Goal: Find specific page/section: Find specific page/section

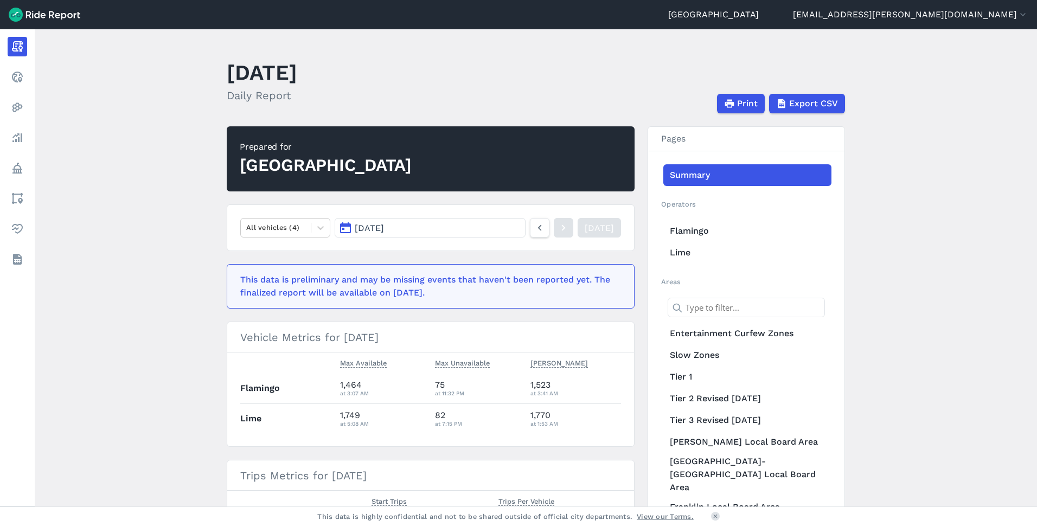
click at [24, 72] on link "Realtime" at bounding box center [18, 77] width 20 height 20
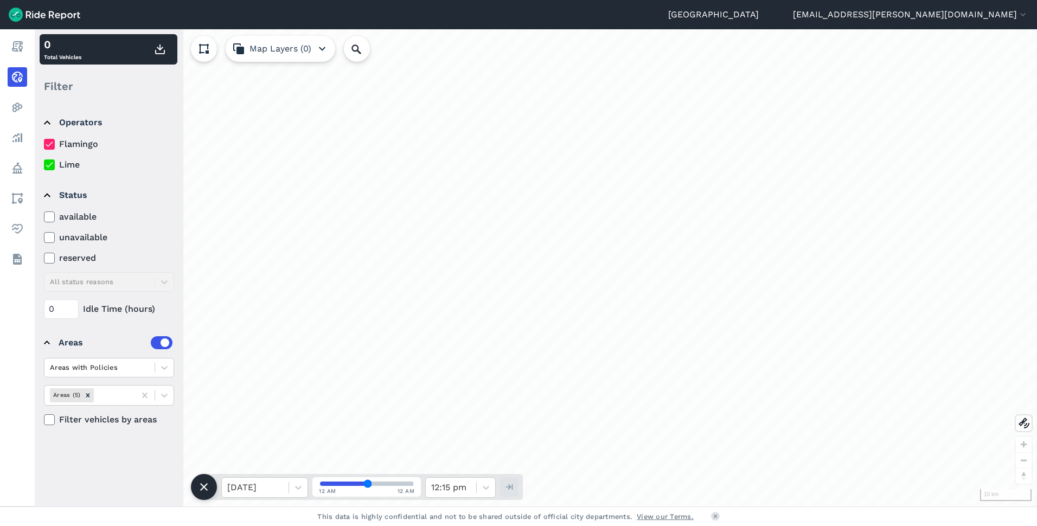
click at [27, 132] on link "Analyze" at bounding box center [18, 138] width 20 height 20
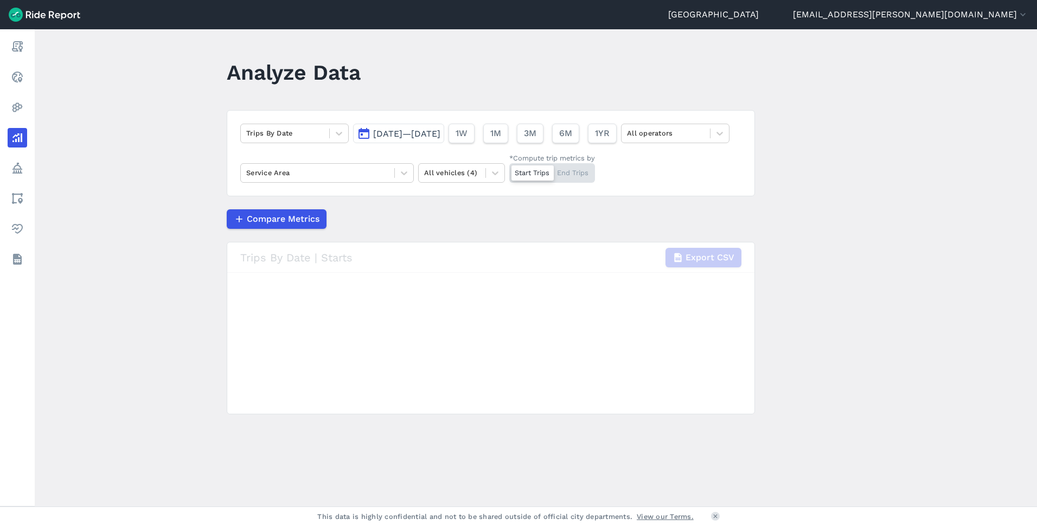
click at [27, 112] on link "Heatmaps" at bounding box center [18, 108] width 20 height 20
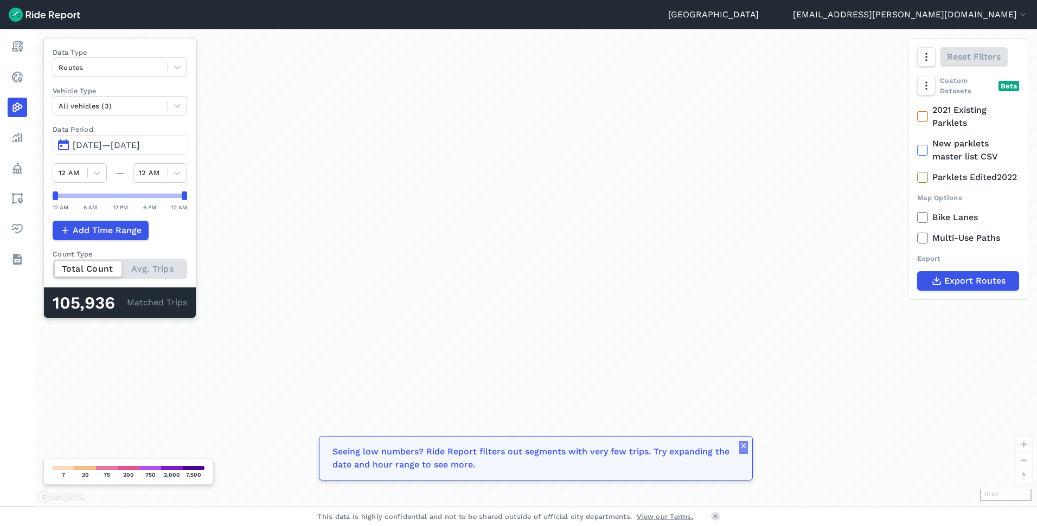
click at [742, 446] on icon "button" at bounding box center [743, 445] width 9 height 9
